Goal: Information Seeking & Learning: Learn about a topic

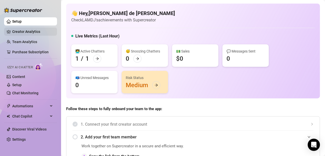
click at [28, 31] on link "Creator Analytics" at bounding box center [32, 32] width 41 height 8
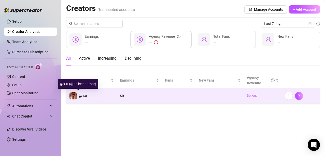
click at [86, 96] on span "𝕱𝖊𝖗𝖆𝖑" at bounding box center [83, 96] width 8 height 4
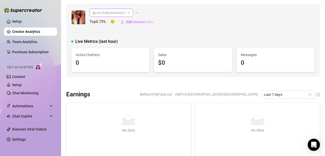
click at [118, 13] on span "𝕱𝖊𝖗𝖆𝖑 (belicenaamor)" at bounding box center [111, 13] width 37 height 8
click at [29, 32] on link "Creator Analytics" at bounding box center [32, 32] width 41 height 8
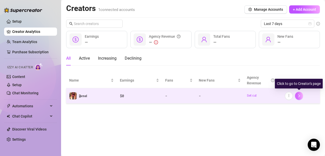
click at [300, 96] on icon "right" at bounding box center [300, 95] width 2 height 3
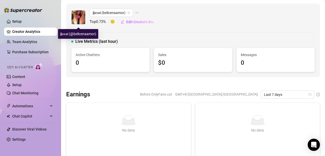
click at [80, 18] on img at bounding box center [79, 17] width 14 height 14
click at [137, 13] on icon "ellipsis" at bounding box center [137, 13] width 4 height 4
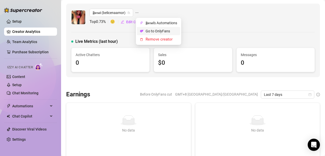
click at [155, 29] on link "Go to OnlyFans" at bounding box center [158, 31] width 24 height 4
